Goal: Information Seeking & Learning: Learn about a topic

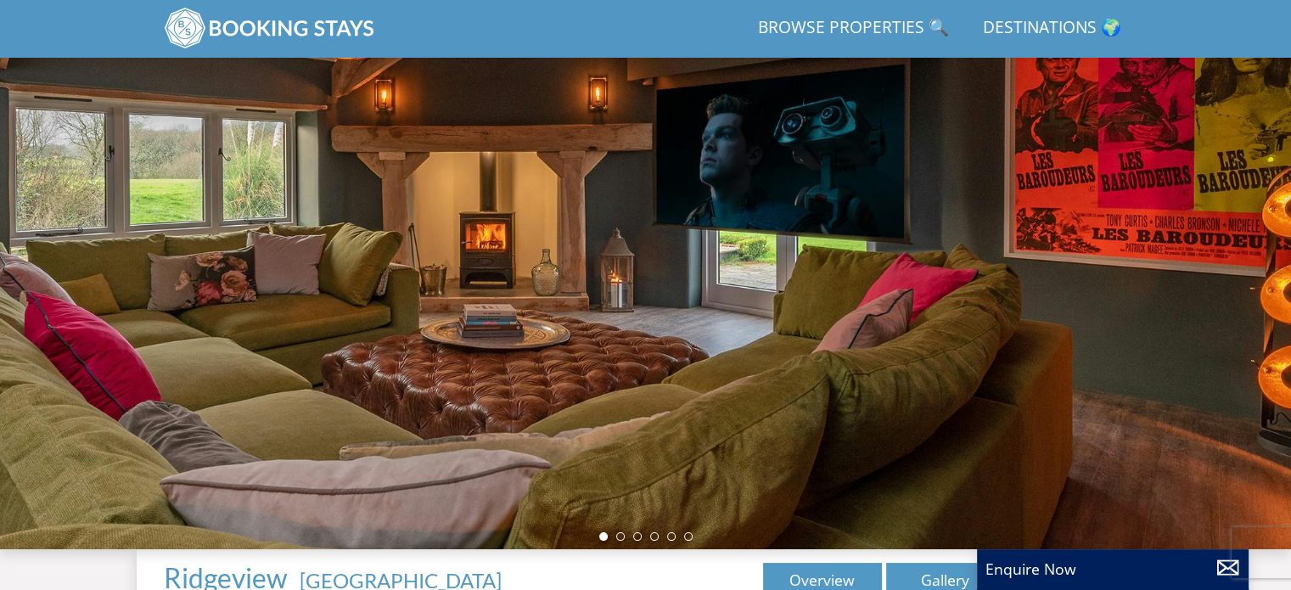
scroll to position [100, 0]
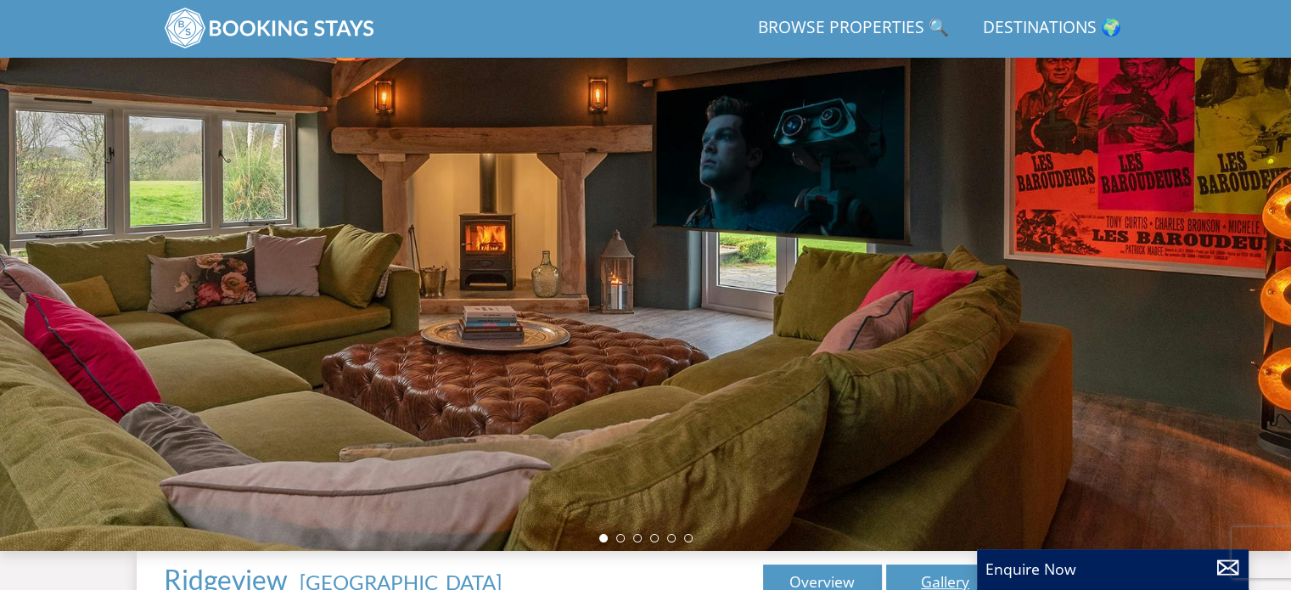
click at [935, 581] on link "Gallery" at bounding box center [945, 581] width 119 height 34
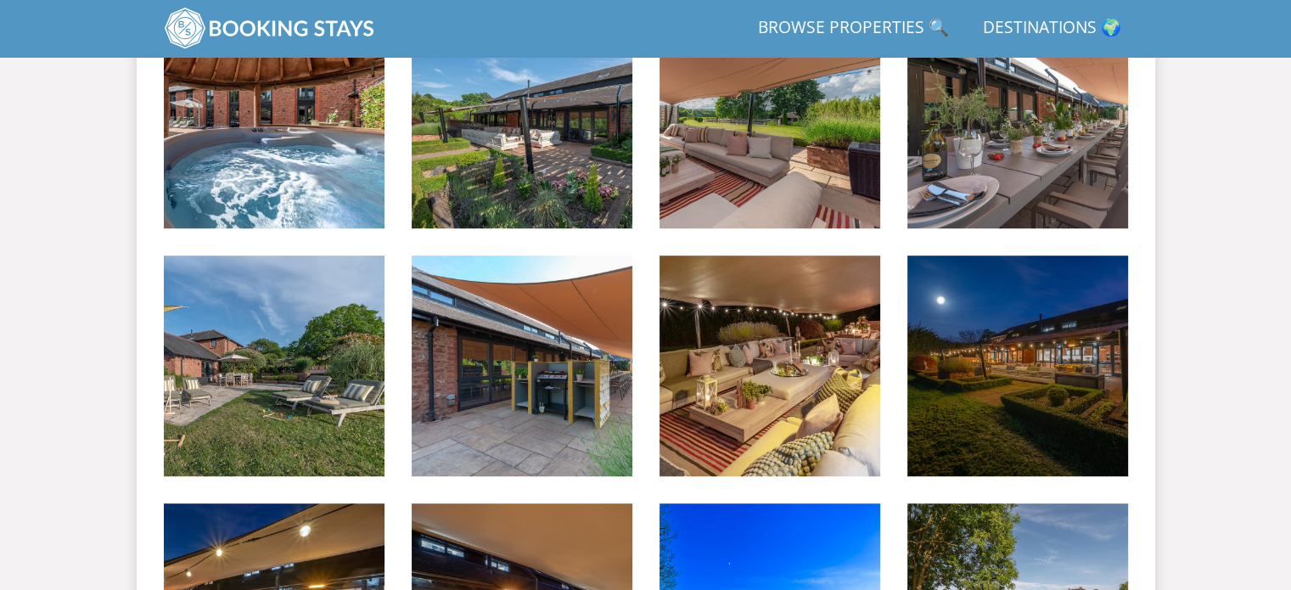
scroll to position [1019, 0]
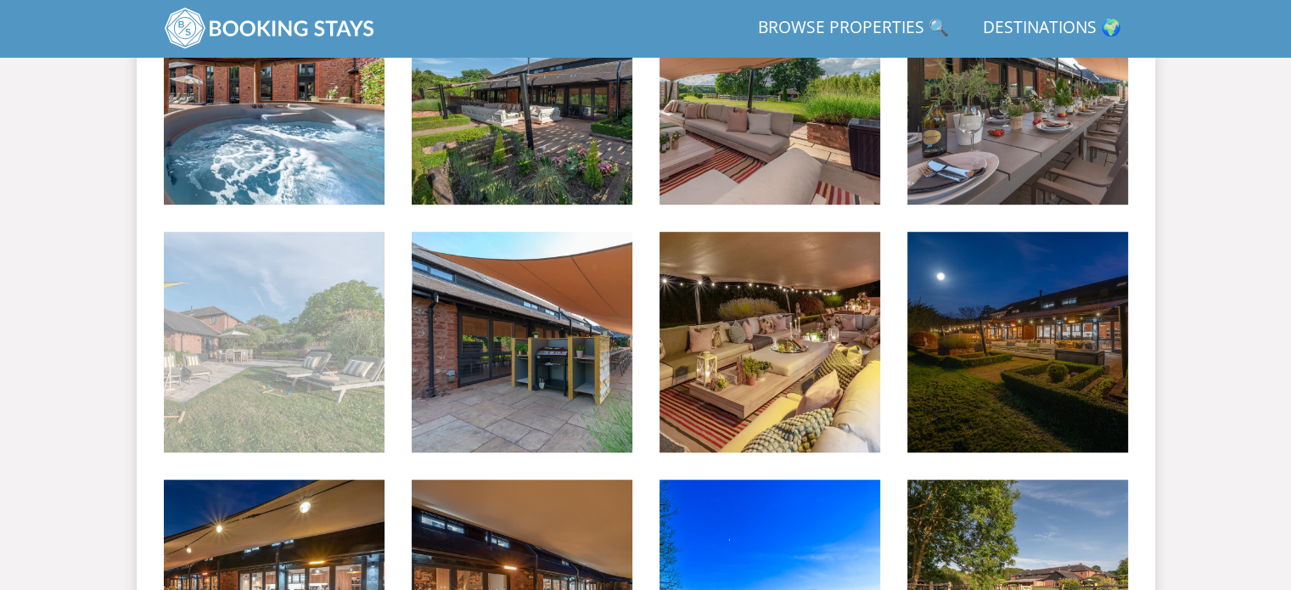
click at [345, 403] on img at bounding box center [274, 342] width 221 height 221
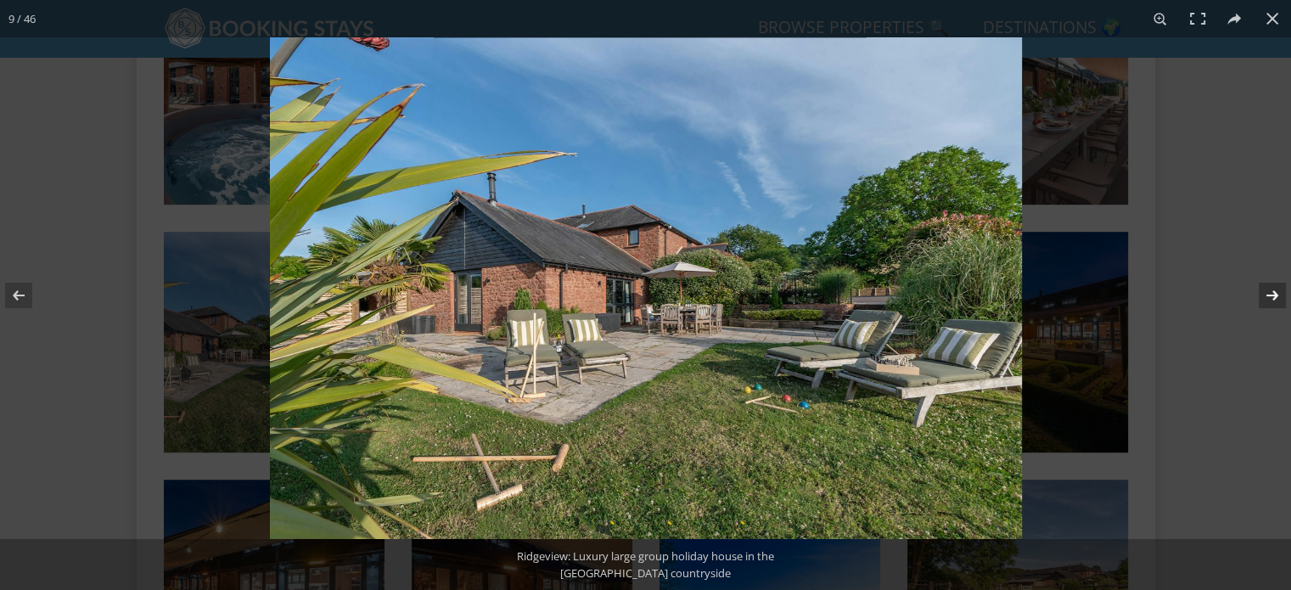
click at [1283, 288] on button at bounding box center [1261, 295] width 59 height 85
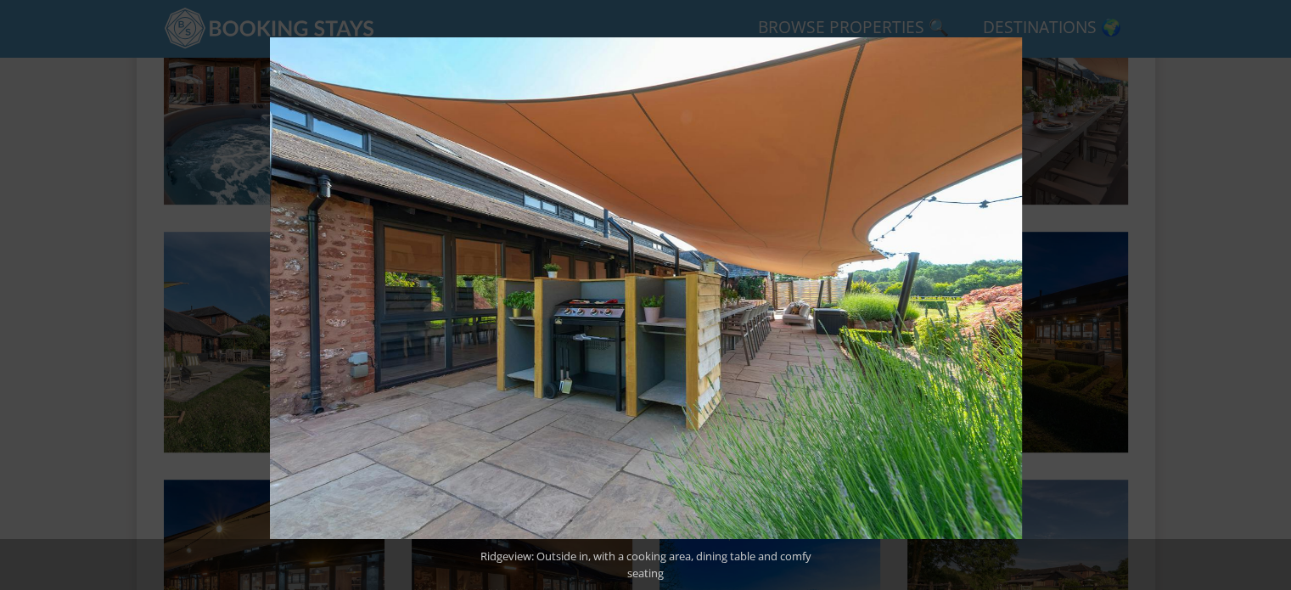
click at [1280, 289] on button at bounding box center [1261, 295] width 59 height 85
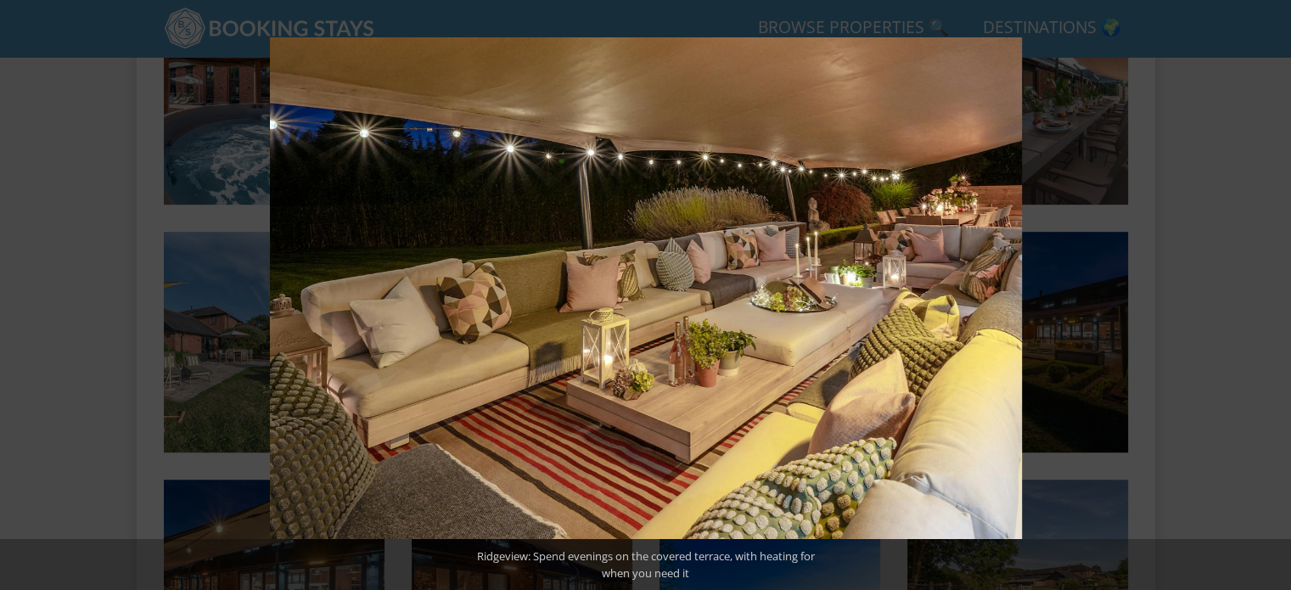
click at [1280, 289] on button at bounding box center [1261, 295] width 59 height 85
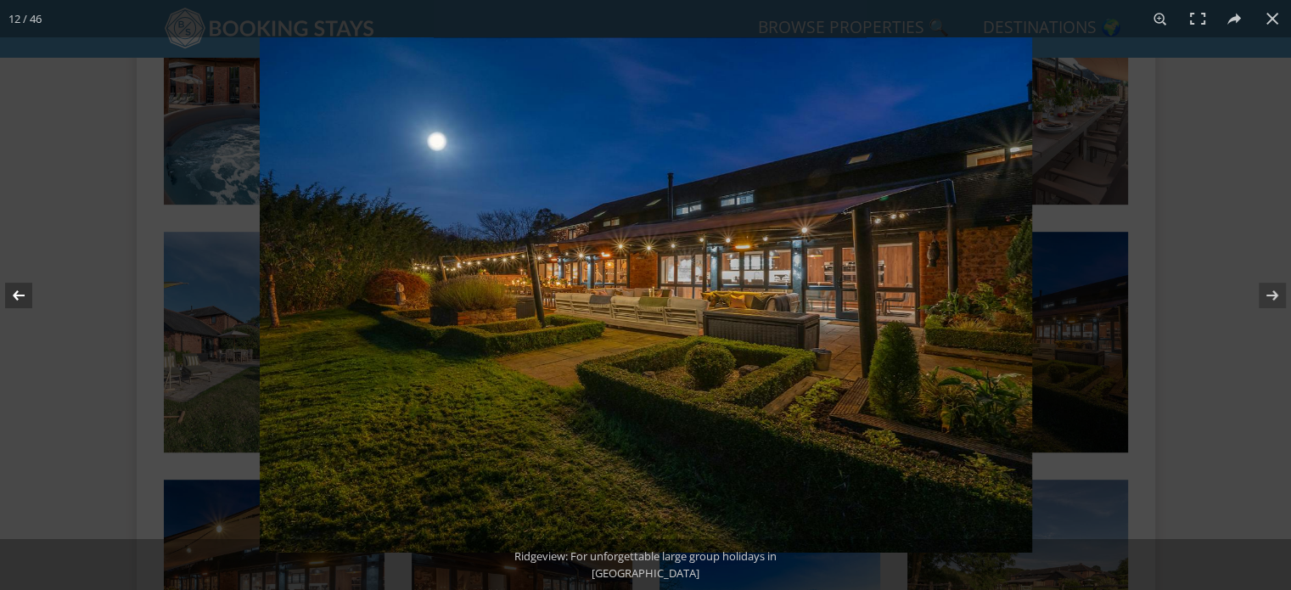
click at [24, 300] on button at bounding box center [29, 295] width 59 height 85
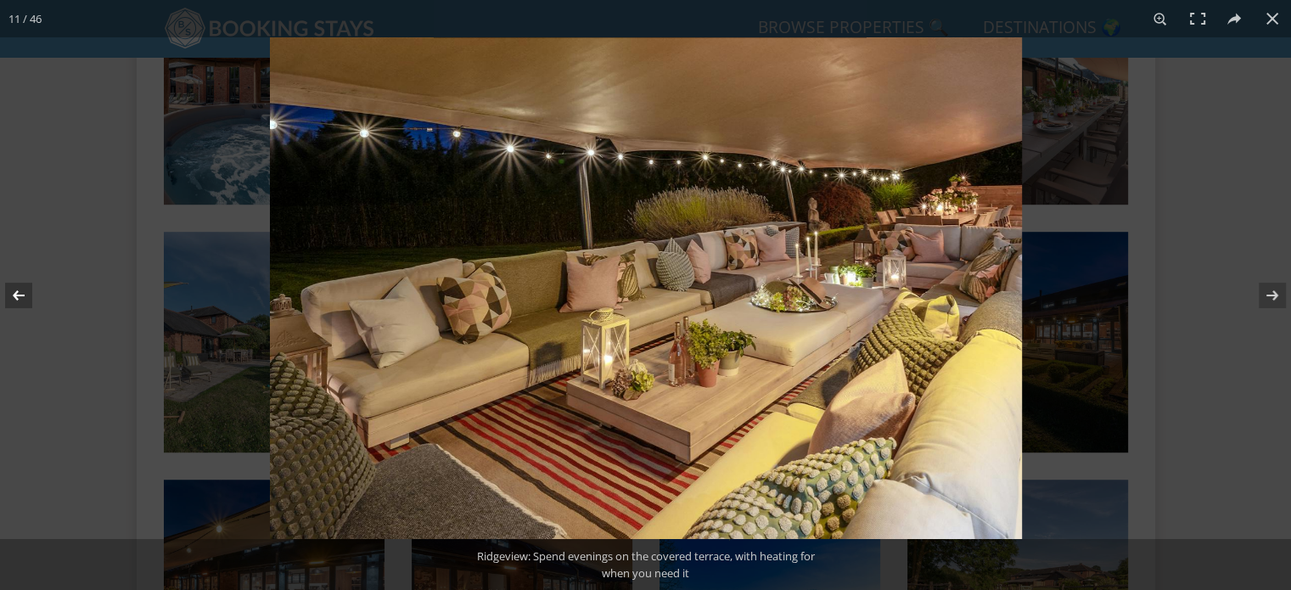
click at [24, 300] on button at bounding box center [29, 295] width 59 height 85
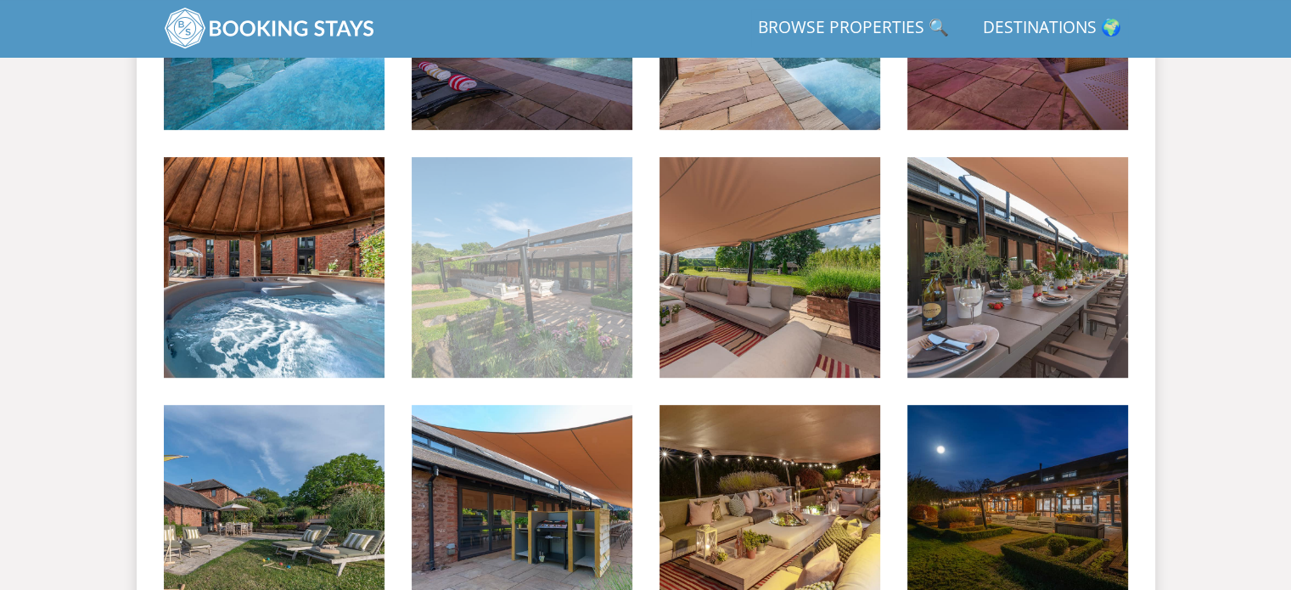
scroll to position [849, 0]
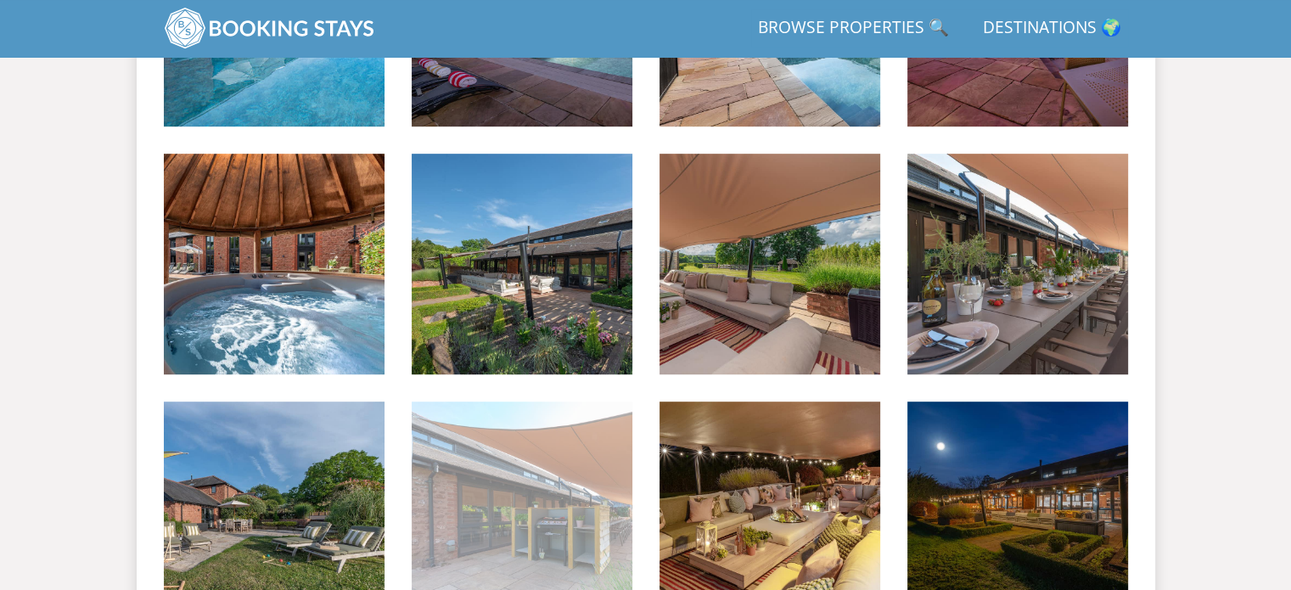
click at [554, 462] on img at bounding box center [522, 511] width 221 height 221
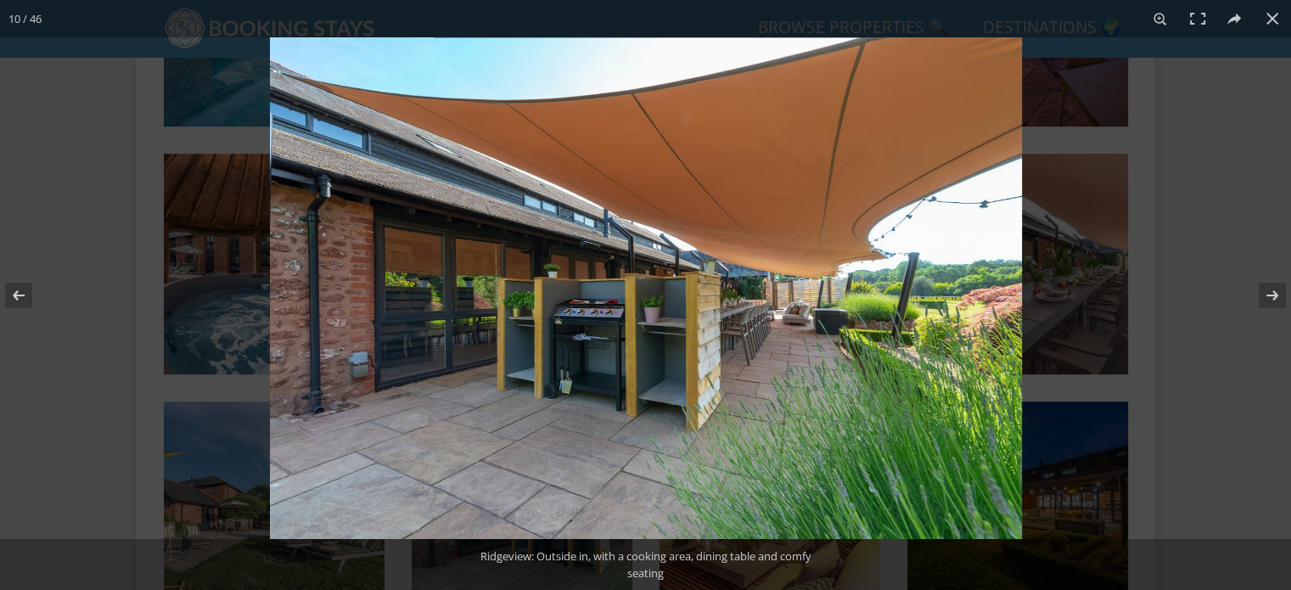
click at [591, 349] on img at bounding box center [646, 288] width 752 height 502
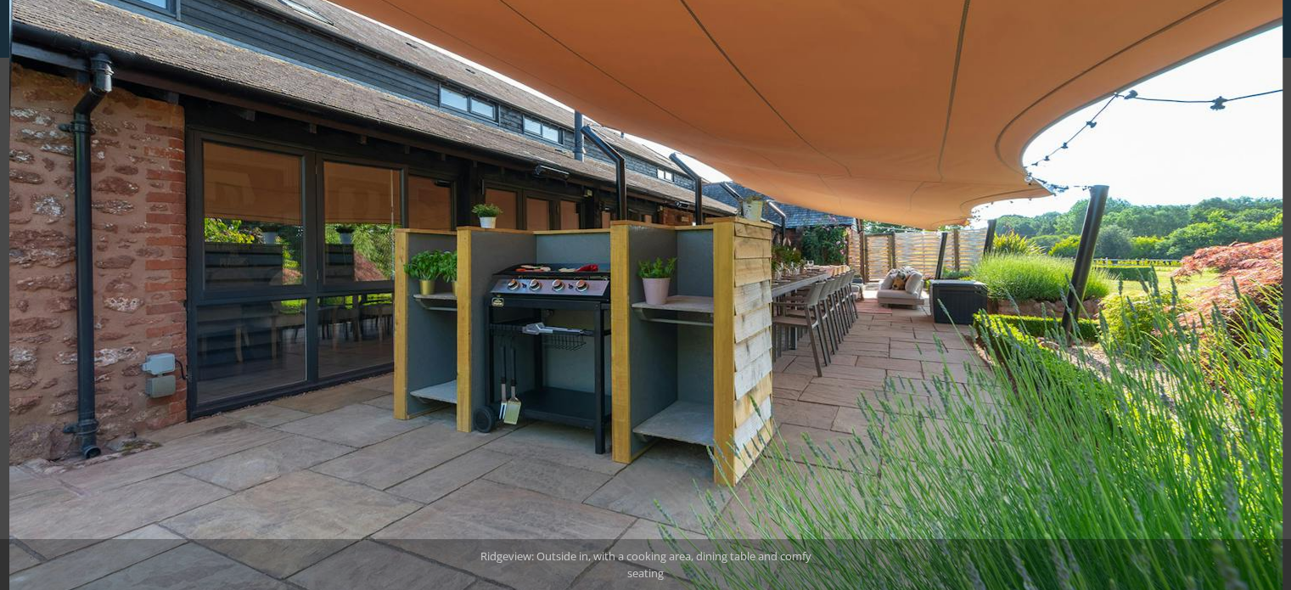
click at [529, 349] on img at bounding box center [645, 246] width 1273 height 850
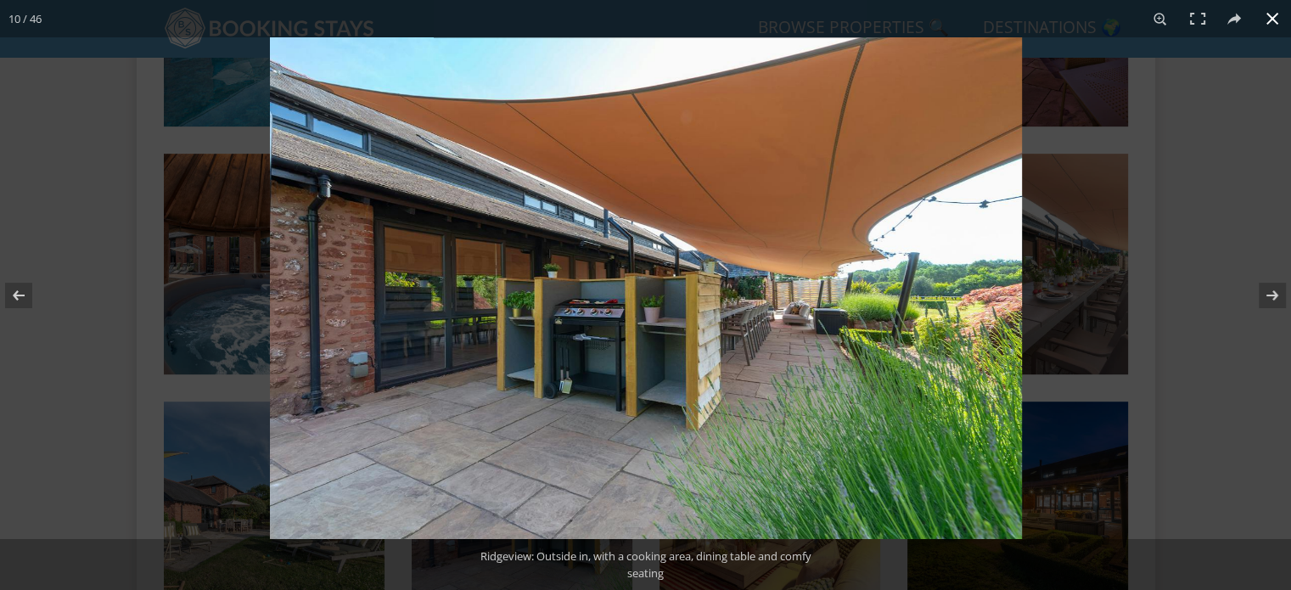
click at [1276, 17] on button at bounding box center [1272, 18] width 37 height 37
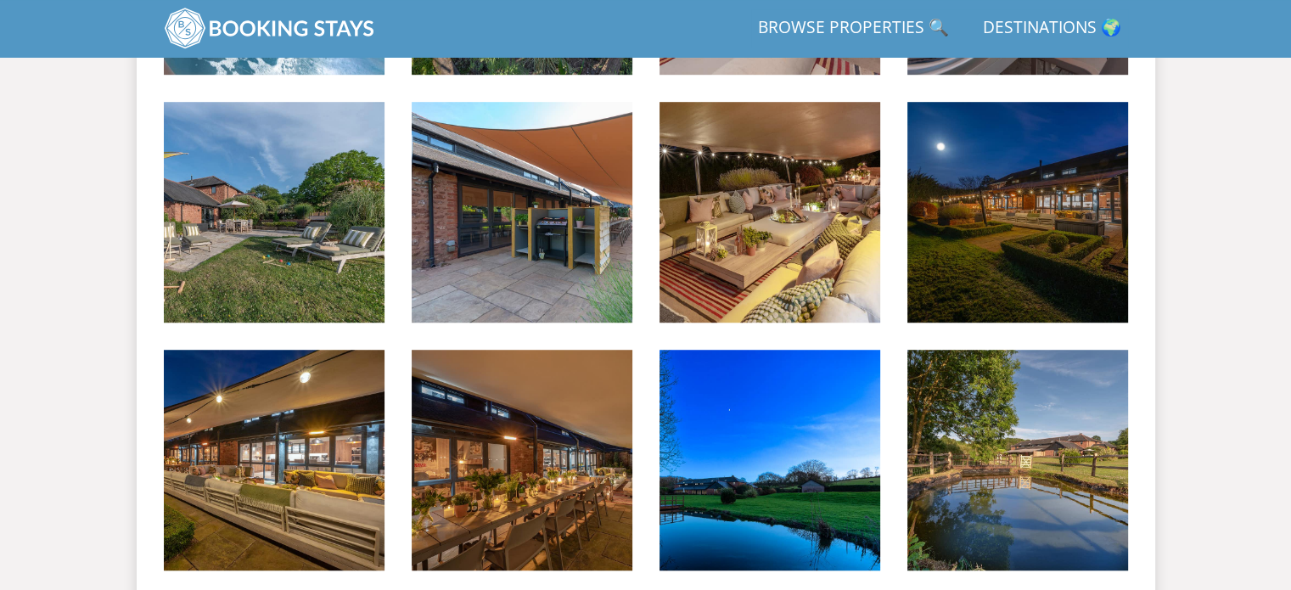
scroll to position [1121, 0]
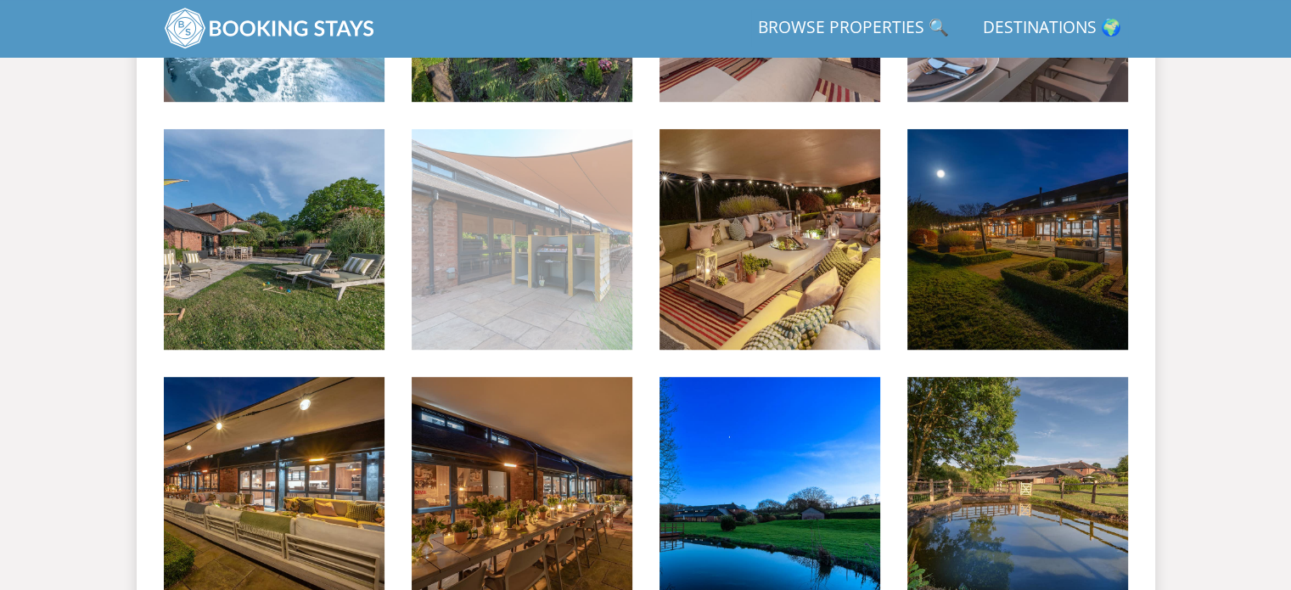
click at [581, 285] on img at bounding box center [522, 239] width 221 height 221
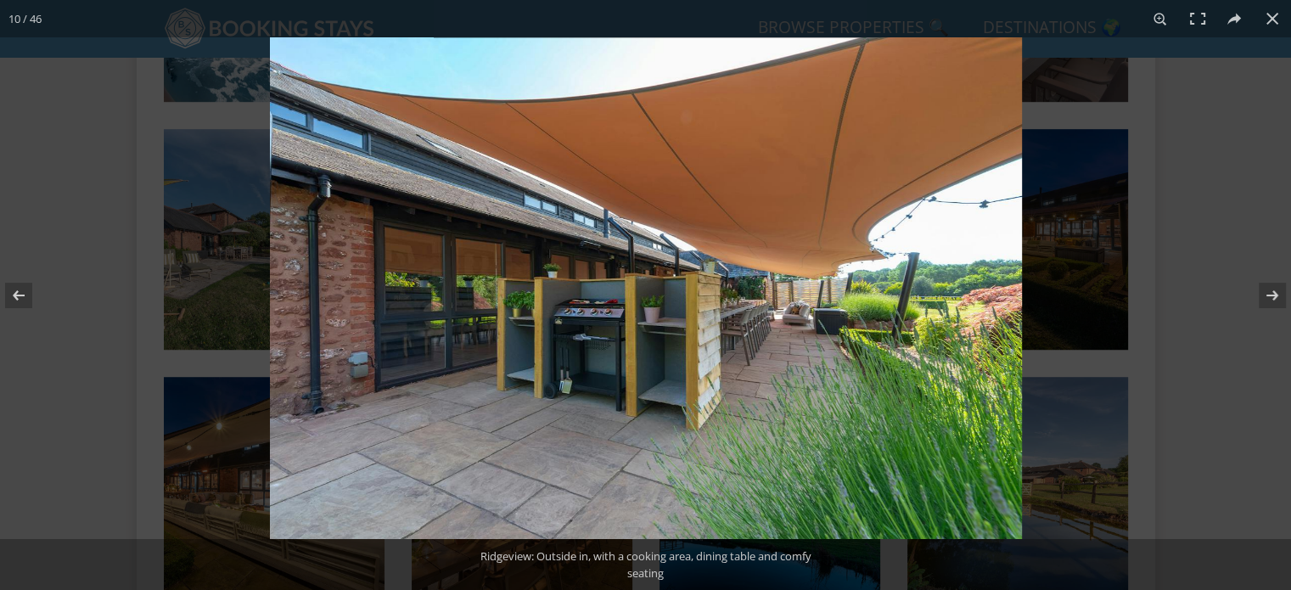
click at [581, 305] on img at bounding box center [646, 288] width 752 height 502
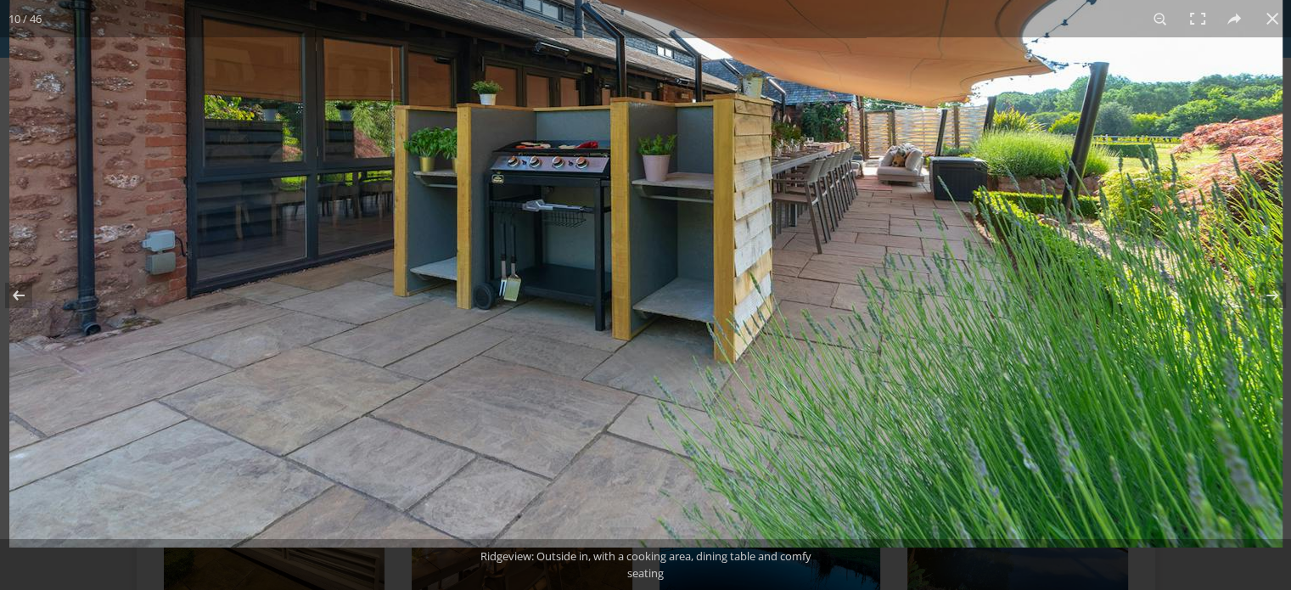
click at [576, 177] on img at bounding box center [645, 123] width 1273 height 850
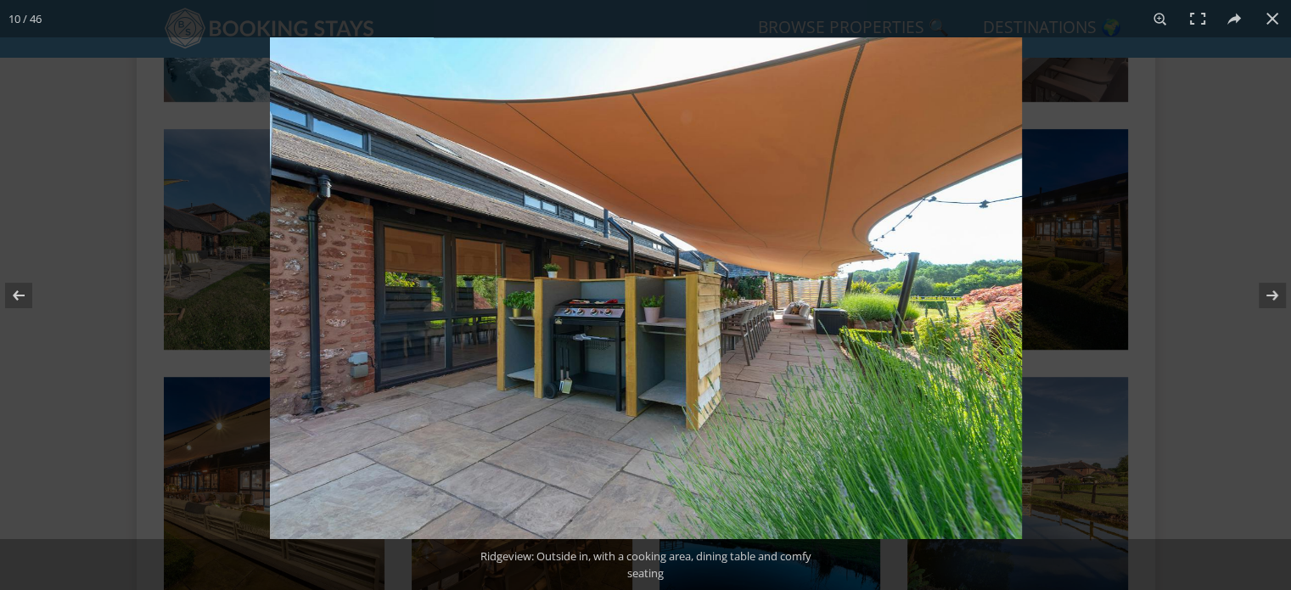
click at [576, 177] on img at bounding box center [646, 288] width 752 height 502
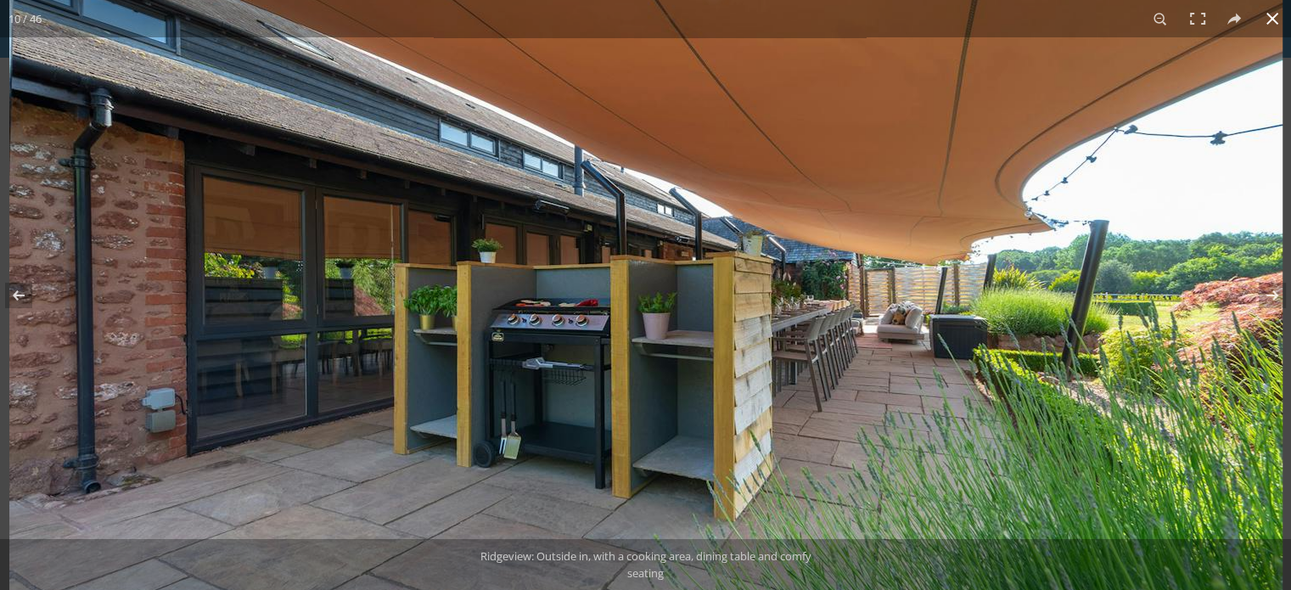
click at [1267, 30] on button at bounding box center [1272, 18] width 37 height 37
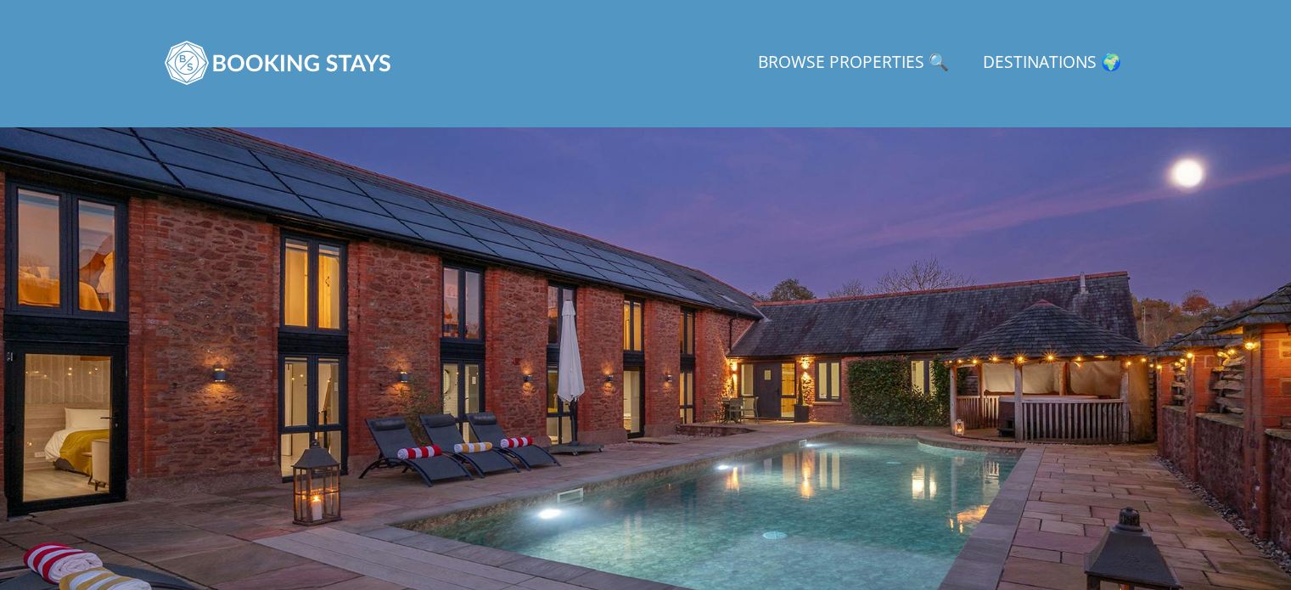
scroll to position [340, 0]
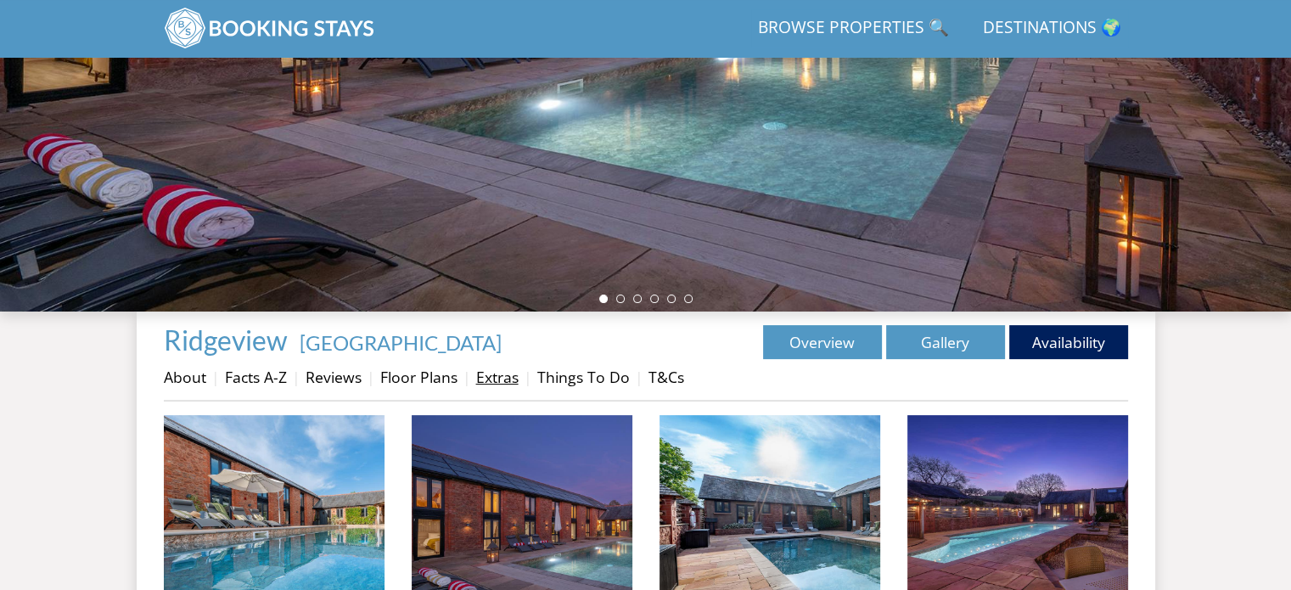
click at [486, 378] on link "Extras" at bounding box center [497, 377] width 42 height 20
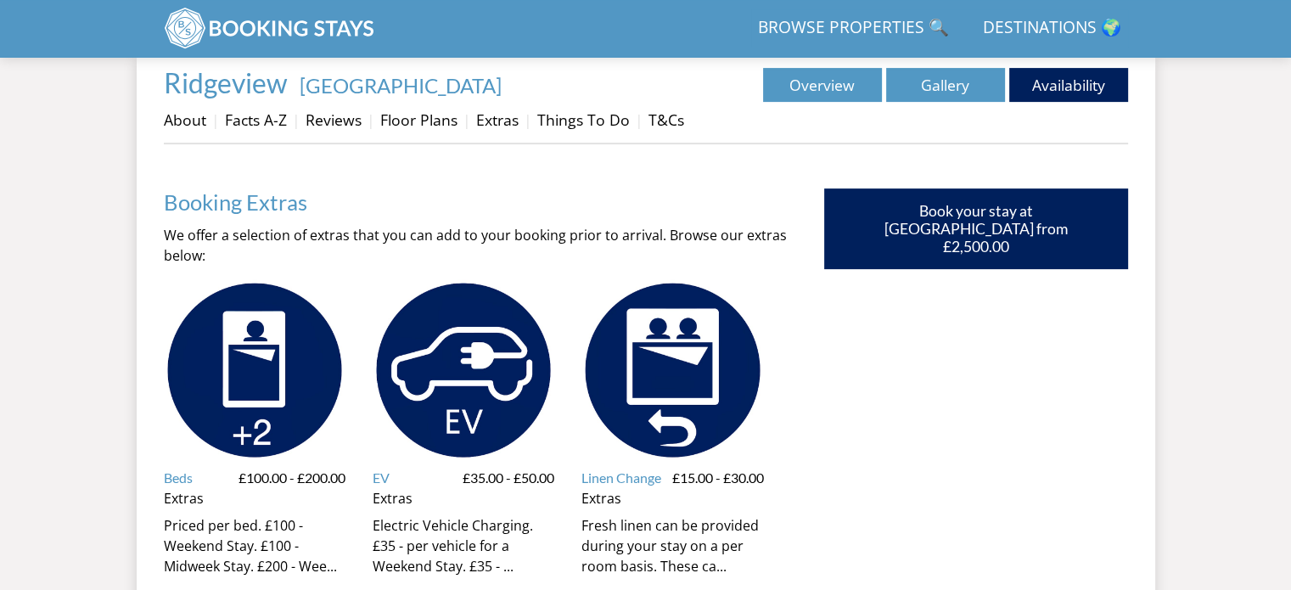
scroll to position [509, 0]
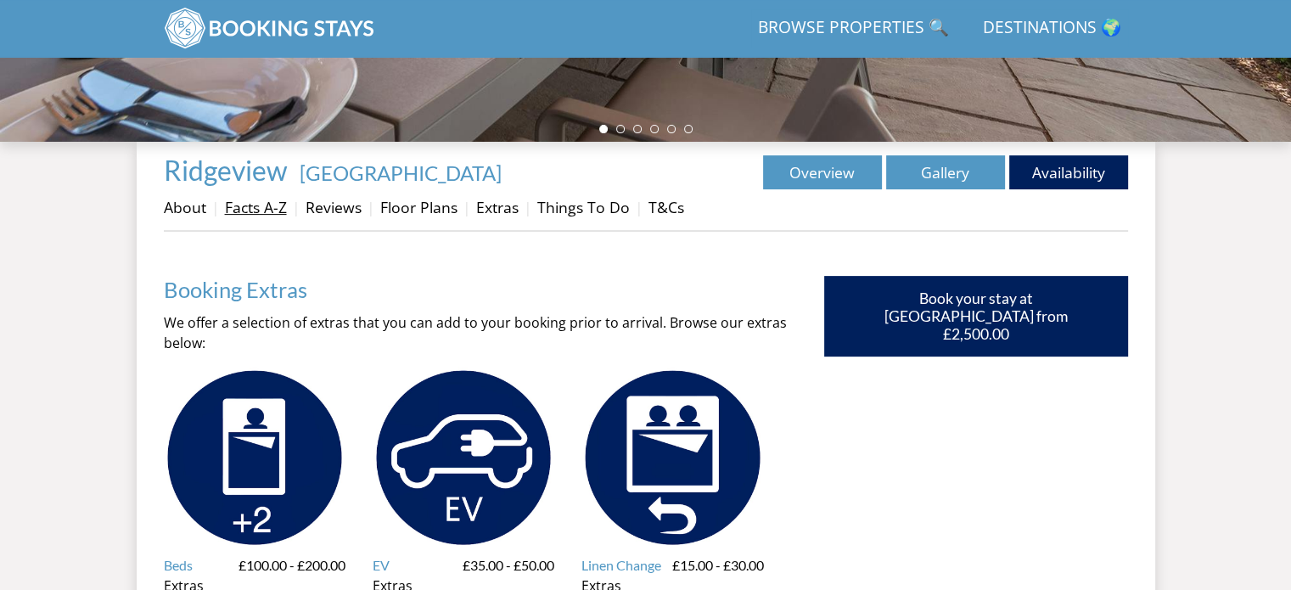
click at [252, 210] on link "Facts A-Z" at bounding box center [256, 207] width 62 height 20
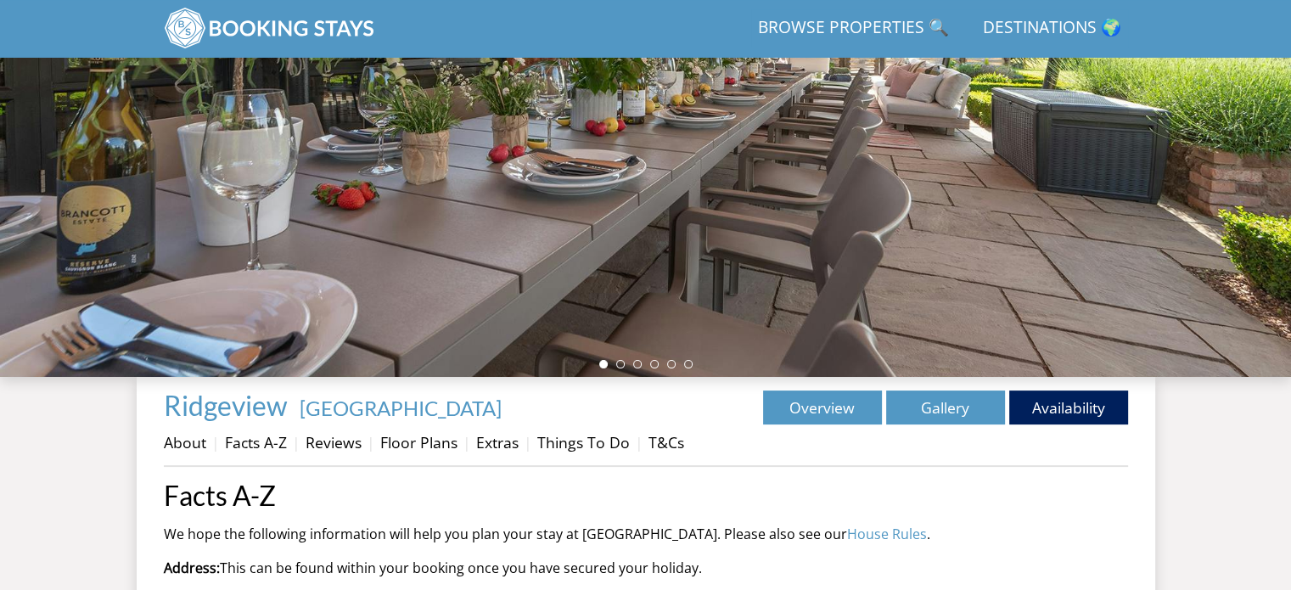
scroll to position [594, 0]
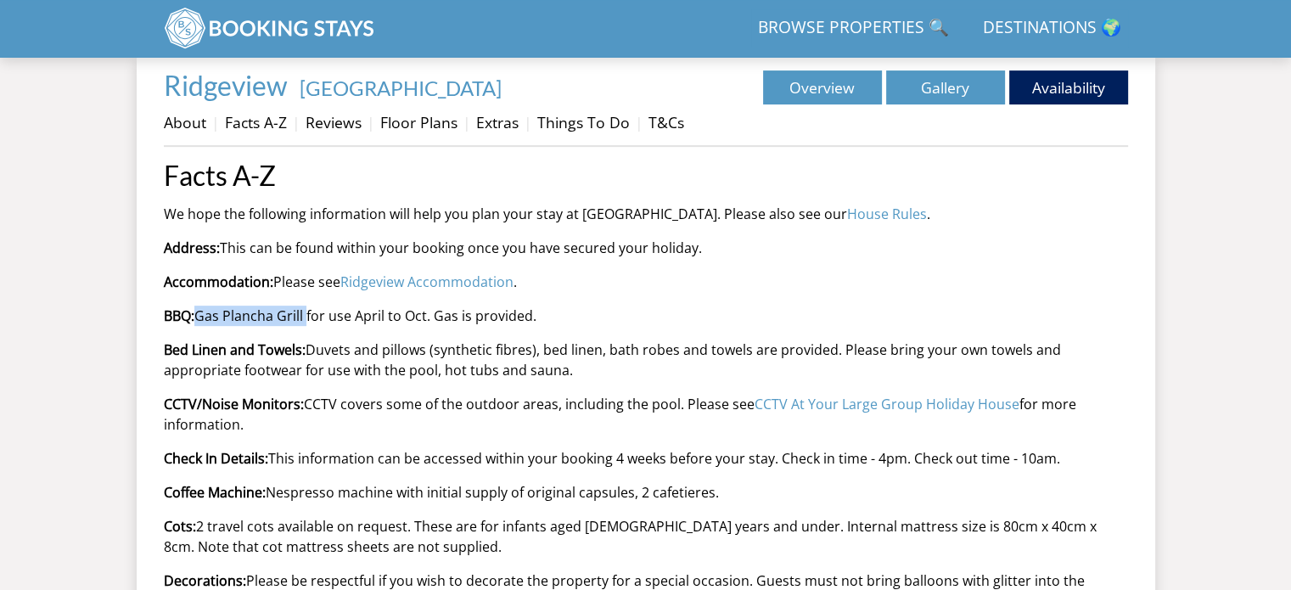
drag, startPoint x: 202, startPoint y: 316, endPoint x: 307, endPoint y: 319, distance: 105.3
click at [307, 319] on p "BBQ: Gas Plancha Grill for use April to Oct. Gas is provided." at bounding box center [646, 316] width 964 height 20
copy p "Gas Plancha Grill"
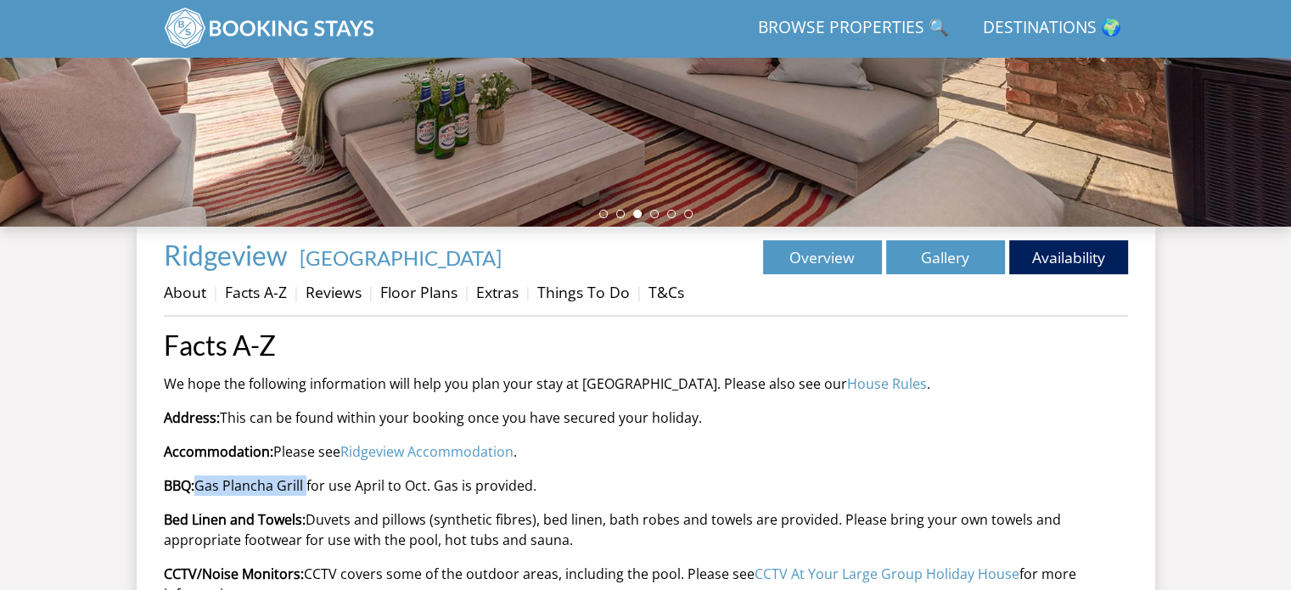
scroll to position [679, 0]
